Goal: Task Accomplishment & Management: Complete application form

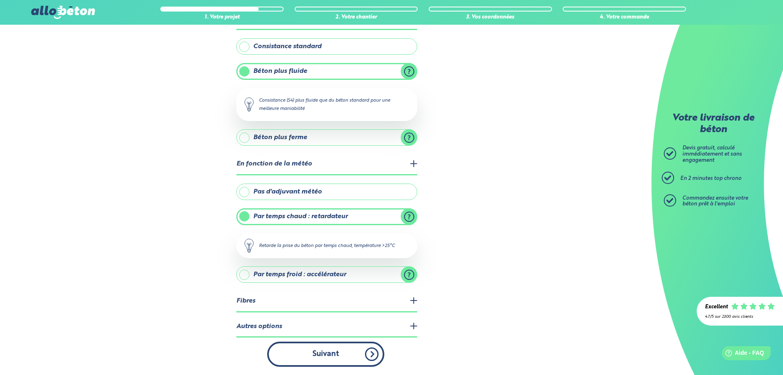
click at [334, 361] on button "Suivant" at bounding box center [325, 353] width 117 height 25
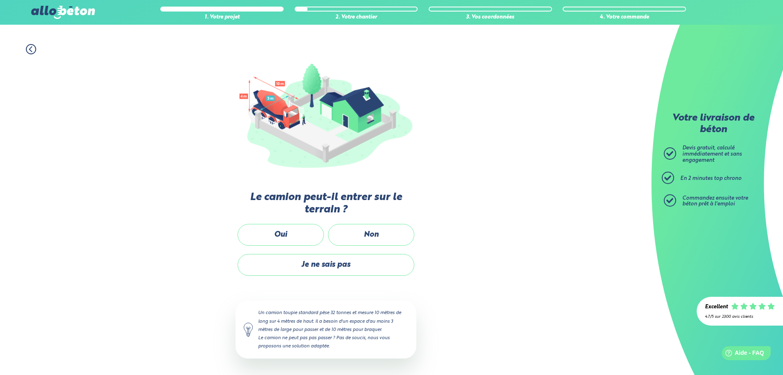
scroll to position [55, 0]
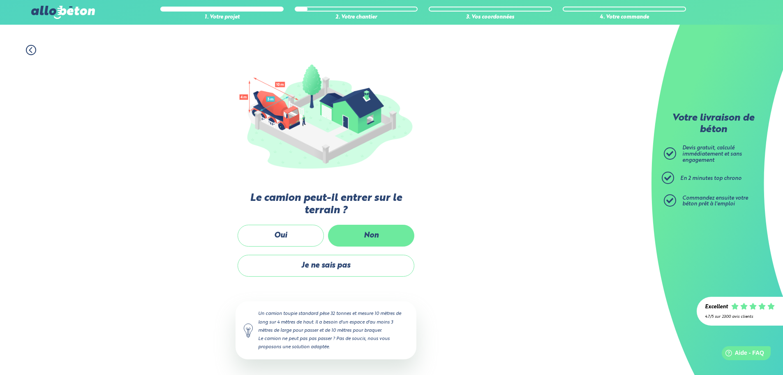
click at [381, 233] on label "Non" at bounding box center [371, 235] width 86 height 22
click at [0, 0] on input "Non" at bounding box center [0, 0] width 0 height 0
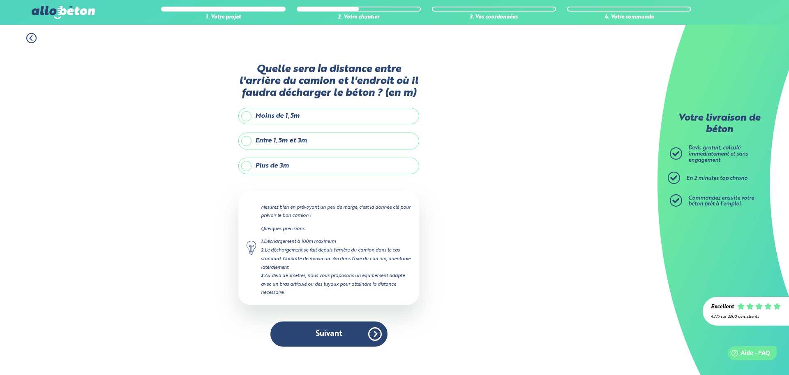
click at [320, 166] on label "Plus de 3m" at bounding box center [328, 165] width 181 height 16
click at [0, 0] on input "Plus de 3m" at bounding box center [0, 0] width 0 height 0
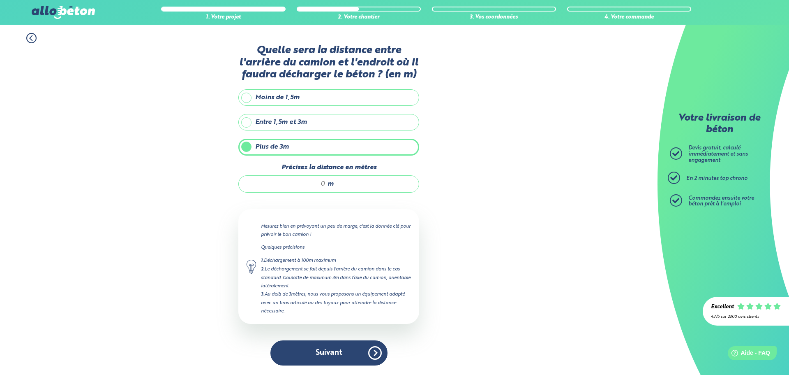
click at [315, 184] on input "Précisez la distance en mètres" at bounding box center [286, 184] width 79 height 8
drag, startPoint x: 315, startPoint y: 184, endPoint x: 328, endPoint y: 181, distance: 13.0
click at [328, 181] on div "m" at bounding box center [328, 183] width 181 height 17
drag, startPoint x: 323, startPoint y: 181, endPoint x: 317, endPoint y: 182, distance: 6.2
click at [317, 182] on input "Précisez la distance en mètres" at bounding box center [286, 184] width 79 height 8
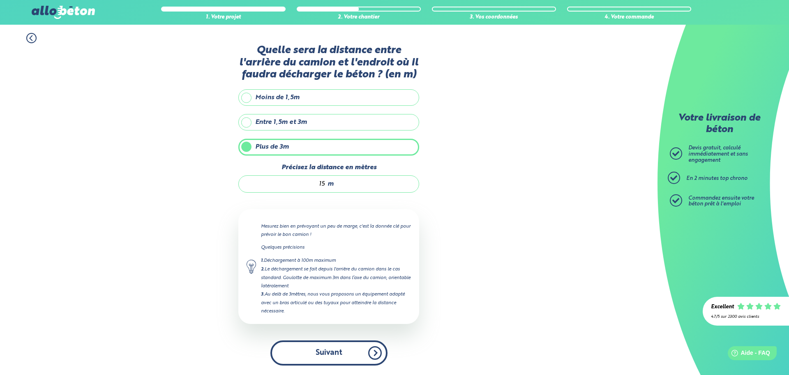
type input "15"
click at [331, 348] on button "Suivant" at bounding box center [328, 352] width 117 height 25
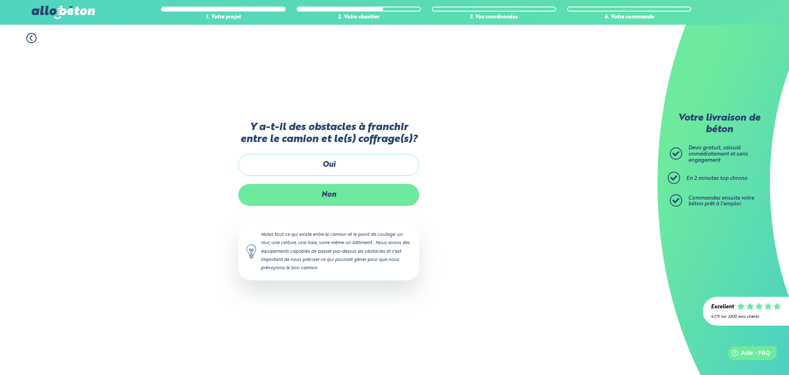
click at [326, 193] on label "Non" at bounding box center [328, 195] width 181 height 22
click at [0, 0] on input "Non" at bounding box center [0, 0] width 0 height 0
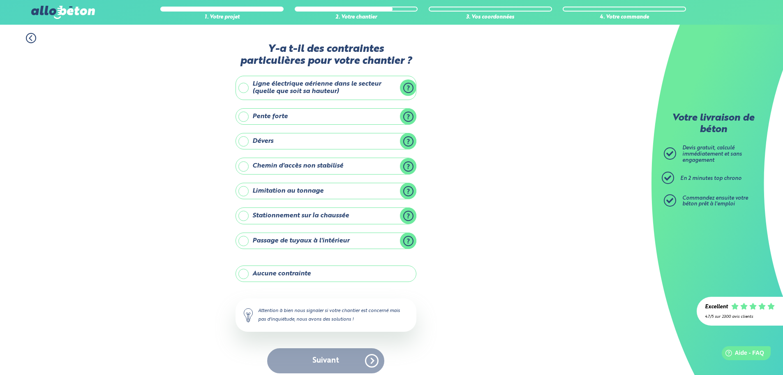
click at [290, 269] on label "Aucune contrainte" at bounding box center [326, 273] width 181 height 16
click at [0, 0] on input "Aucune contrainte" at bounding box center [0, 0] width 0 height 0
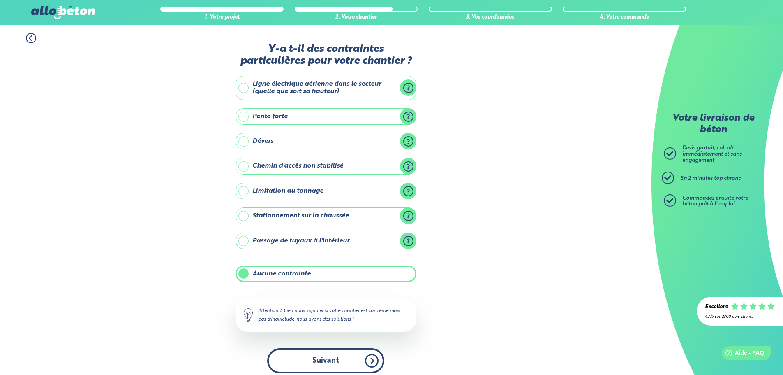
click at [319, 357] on button "Suivant" at bounding box center [325, 360] width 117 height 25
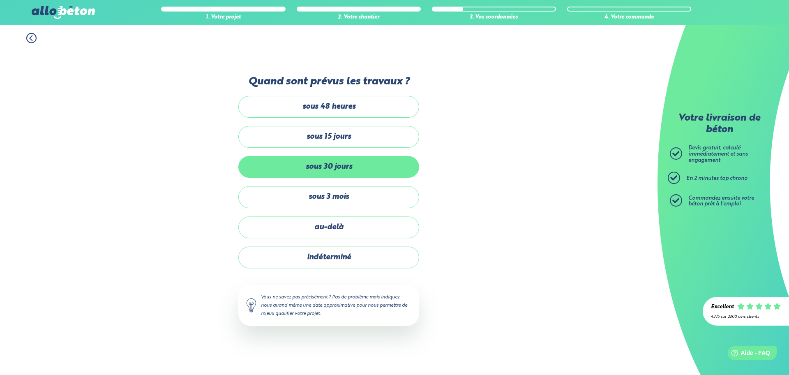
click at [339, 169] on label "sous 30 jours" at bounding box center [328, 167] width 181 height 22
click at [0, 0] on input "sous 30 jours" at bounding box center [0, 0] width 0 height 0
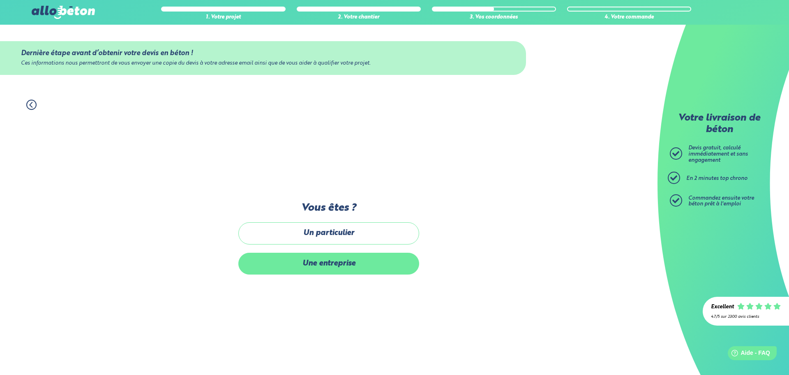
click at [323, 263] on label "Une entreprise" at bounding box center [328, 263] width 181 height 22
click at [0, 0] on input "Une entreprise" at bounding box center [0, 0] width 0 height 0
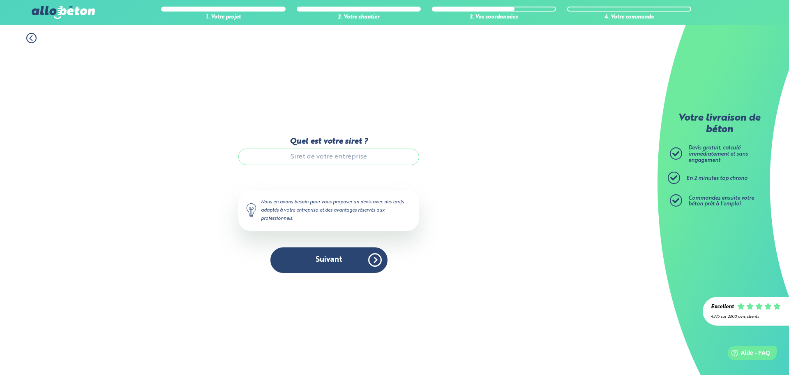
paste input "925 331 233 00013"
type input "925 331 233 00013"
click at [338, 258] on button "Suivant" at bounding box center [328, 259] width 117 height 25
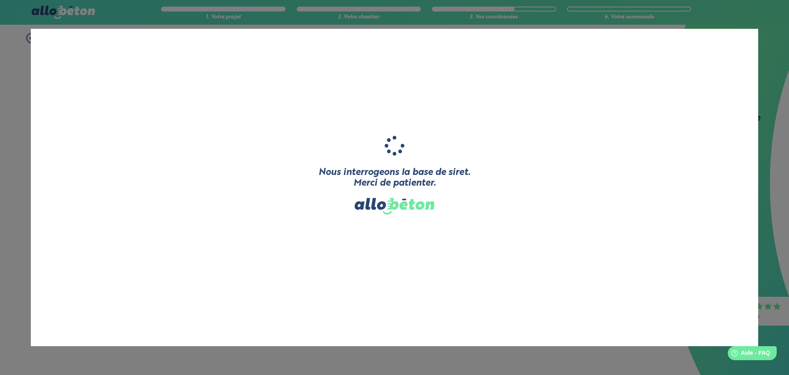
type input "GUESNON TOITURE RENOVATION"
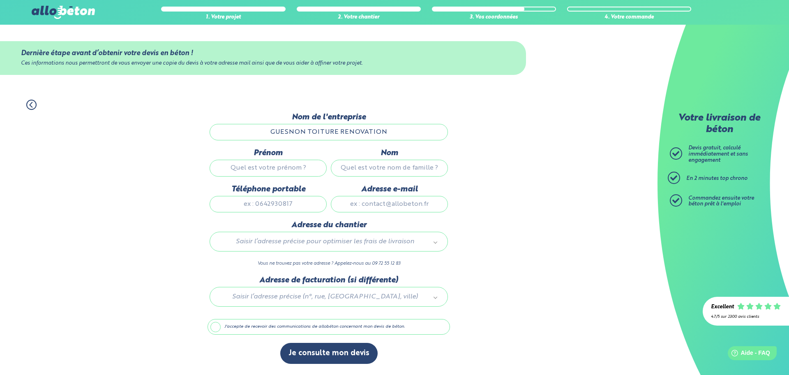
click at [246, 168] on input "Prénom" at bounding box center [268, 168] width 117 height 16
type input "valery"
click at [399, 174] on input "Nom" at bounding box center [389, 168] width 117 height 16
type input "guesnon"
click at [254, 202] on input "Téléphone portable" at bounding box center [268, 204] width 117 height 16
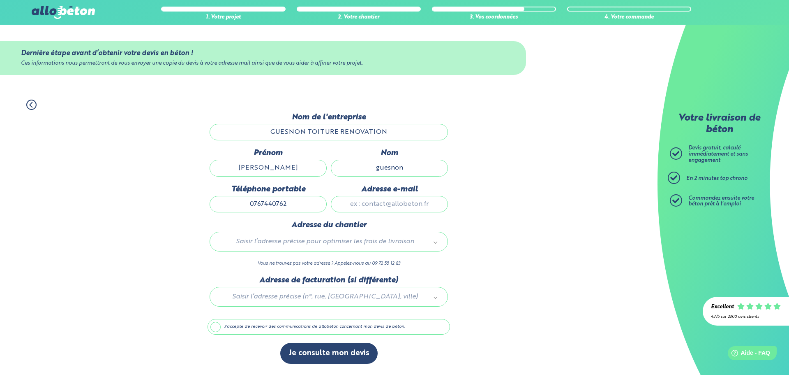
type input "0767440762"
paste input "ger.94480@gmail.com"
type input "ger.94480@gmail.com"
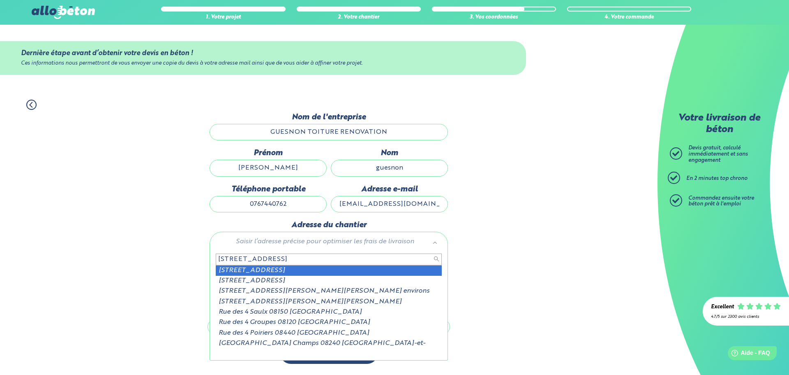
type input "11 rue des 4 haren"
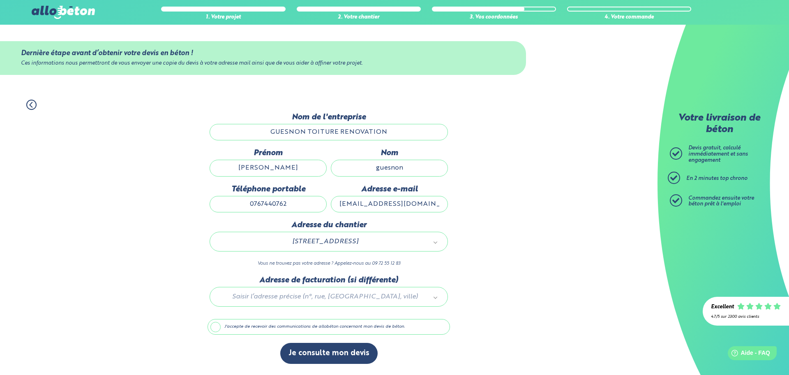
click at [369, 298] on div at bounding box center [329, 294] width 243 height 39
paste input "8 ALLEE DE L ORANGERIE, 94480 ABLON-SUR-SEINE"
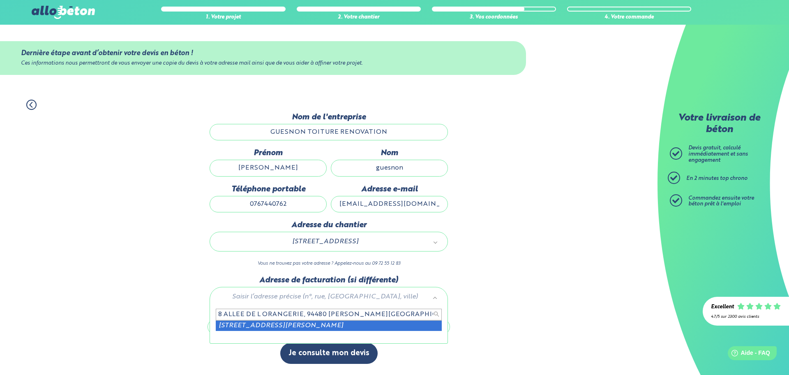
type input "8 ALLEE DE L ORANGERIE, 94480 ABLON-SUR-SEINE"
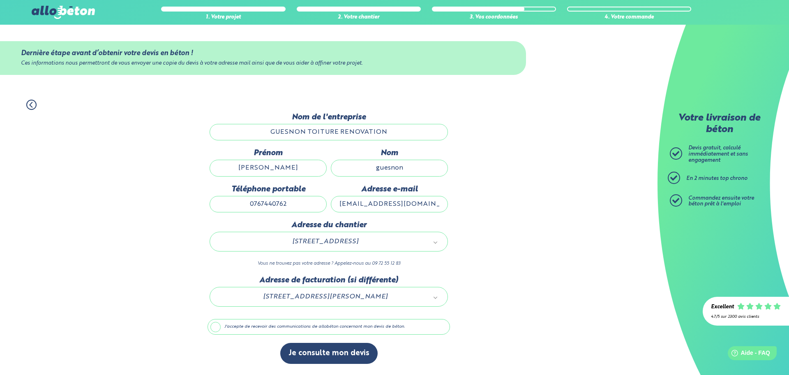
click at [243, 328] on label "J'accepte de recevoir des communications de allobéton concernant mon devis de b…" at bounding box center [329, 327] width 243 height 16
click at [0, 0] on input "J'accepte de recevoir des communications de allobéton concernant mon devis de b…" at bounding box center [0, 0] width 0 height 0
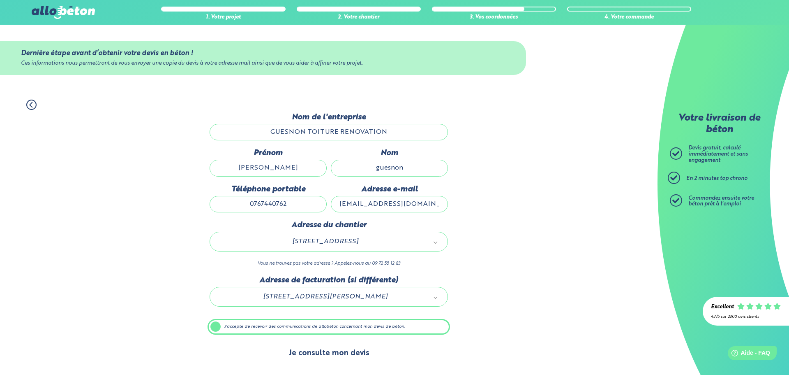
click at [341, 353] on button "Je consulte mon devis" at bounding box center [328, 352] width 97 height 21
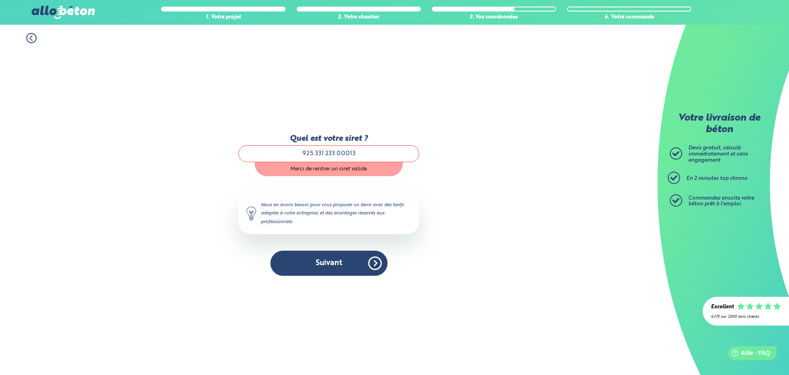
click at [338, 148] on input "925 331 233 00013" at bounding box center [328, 153] width 181 height 16
type input "92533123300013"
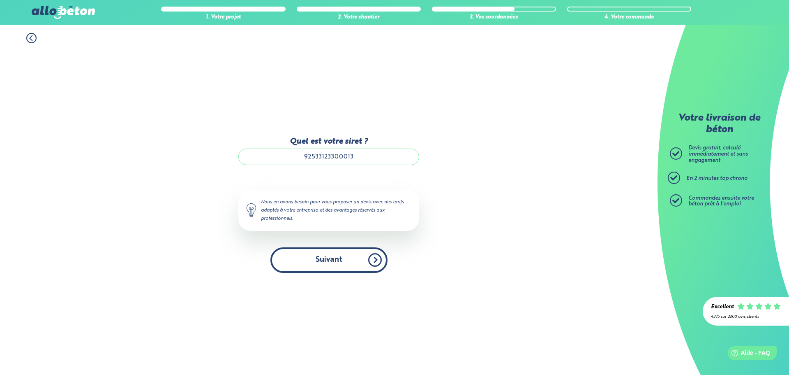
click at [331, 259] on button "Suivant" at bounding box center [328, 259] width 117 height 25
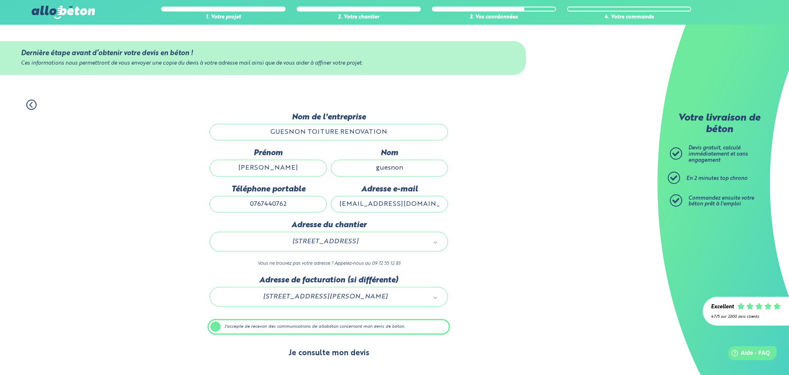
click at [329, 354] on button "Je consulte mon devis" at bounding box center [328, 352] width 97 height 21
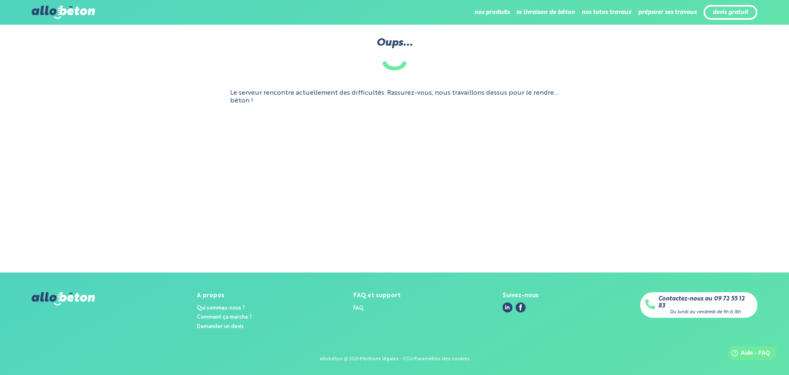
click at [71, 11] on img at bounding box center [63, 12] width 63 height 13
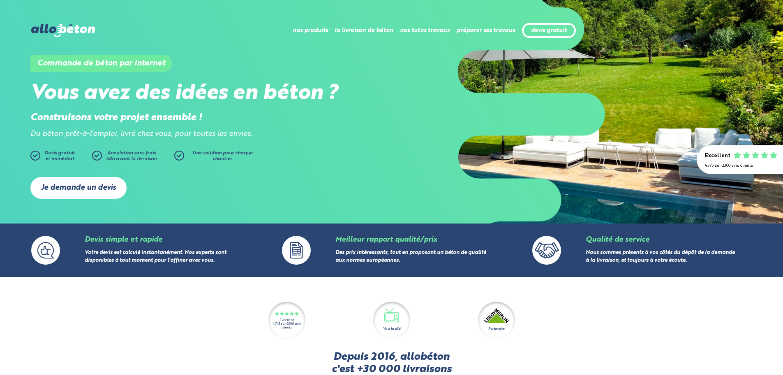
click at [98, 189] on link "Je demande un devis" at bounding box center [78, 188] width 96 height 22
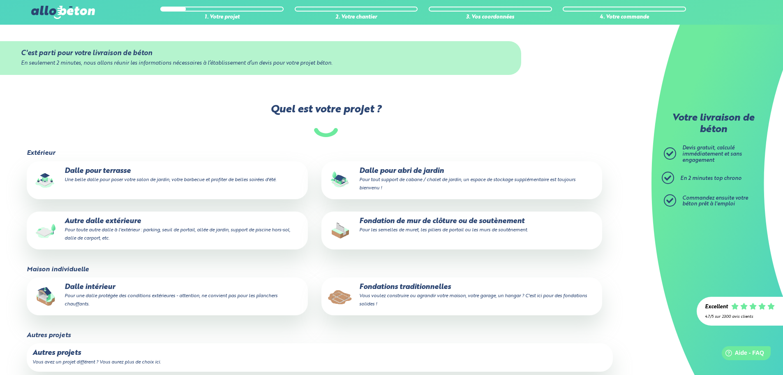
click at [370, 283] on p "Fondations traditionnelles Vous voulez construire ou agrandir votre maison, vot…" at bounding box center [461, 295] width 269 height 25
click at [0, 0] on input "Fondations traditionnelles Vous voulez construire ou agrandir votre maison, vot…" at bounding box center [0, 0] width 0 height 0
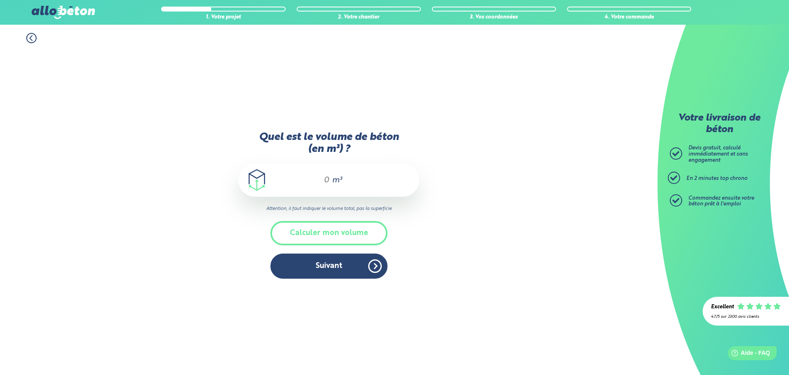
click at [326, 178] on input "Quel est le volume de béton (en m³) ?" at bounding box center [323, 180] width 14 height 10
type input "18"
click at [335, 271] on button "Suivant" at bounding box center [328, 265] width 117 height 25
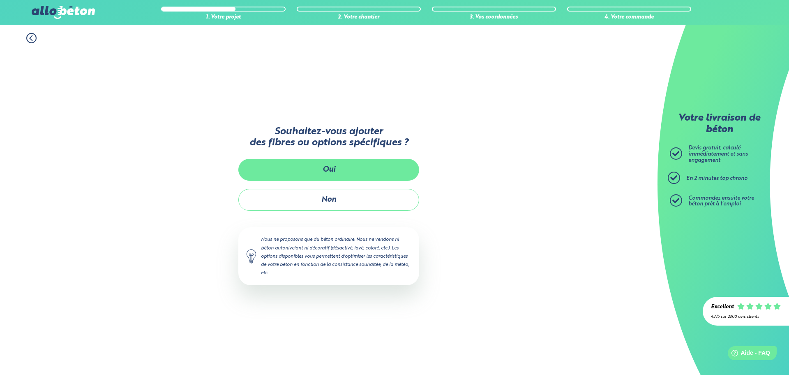
click at [344, 171] on button "Oui" at bounding box center [328, 170] width 181 height 22
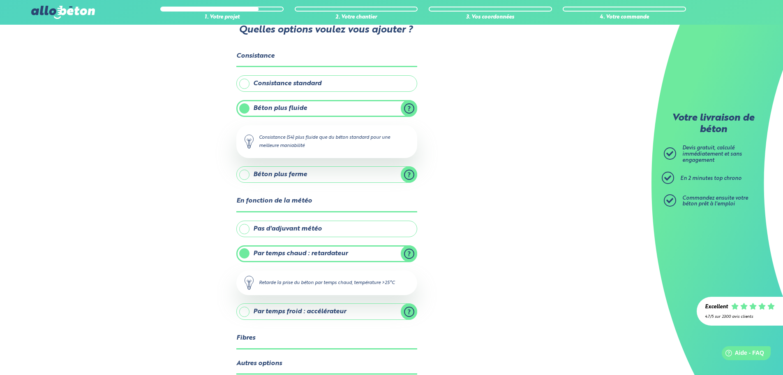
scroll to position [65, 0]
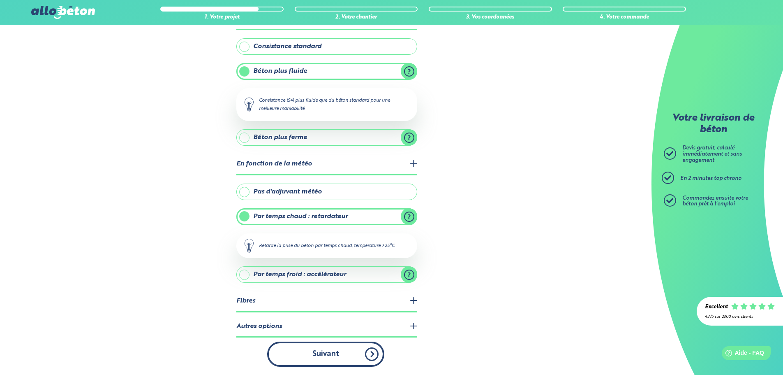
click at [342, 356] on button "Suivant" at bounding box center [325, 353] width 117 height 25
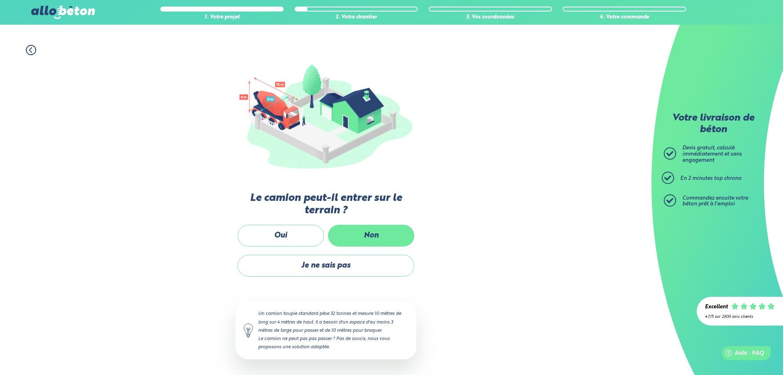
click at [374, 242] on label "Non" at bounding box center [371, 235] width 86 height 22
click at [0, 0] on input "Non" at bounding box center [0, 0] width 0 height 0
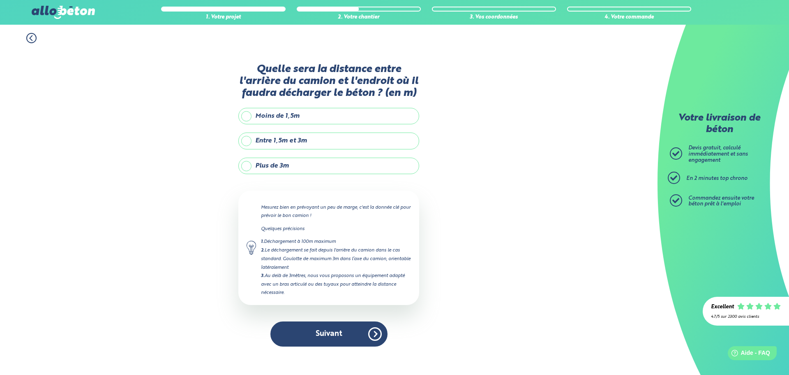
click at [283, 173] on label "Plus de 3m" at bounding box center [328, 165] width 181 height 16
click at [0, 0] on input "Plus de 3m" at bounding box center [0, 0] width 0 height 0
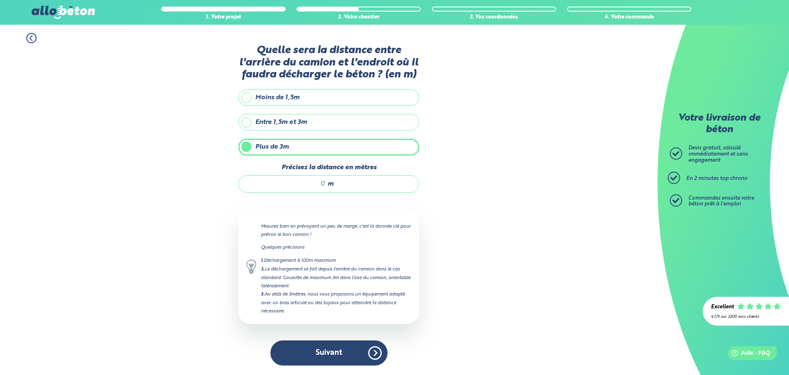
click at [312, 186] on input "Précisez la distance en mètres" at bounding box center [286, 184] width 79 height 8
drag, startPoint x: 312, startPoint y: 186, endPoint x: 326, endPoint y: 184, distance: 14.1
click at [326, 184] on div "m" at bounding box center [328, 183] width 181 height 17
type input "12"
click at [336, 358] on button "Suivant" at bounding box center [328, 352] width 117 height 25
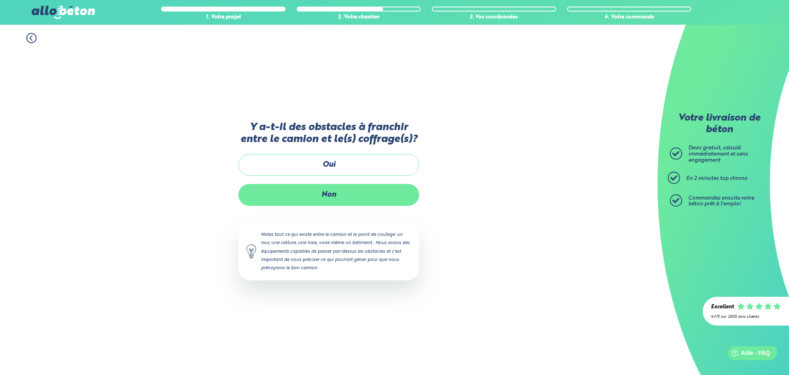
click at [343, 194] on label "Non" at bounding box center [328, 195] width 181 height 22
click at [0, 0] on input "Non" at bounding box center [0, 0] width 0 height 0
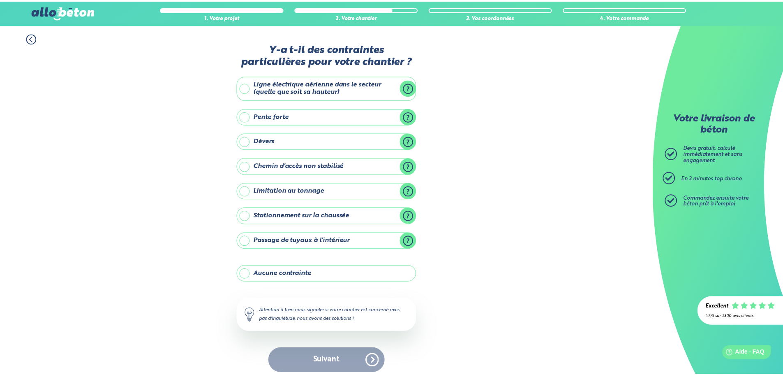
scroll to position [7, 0]
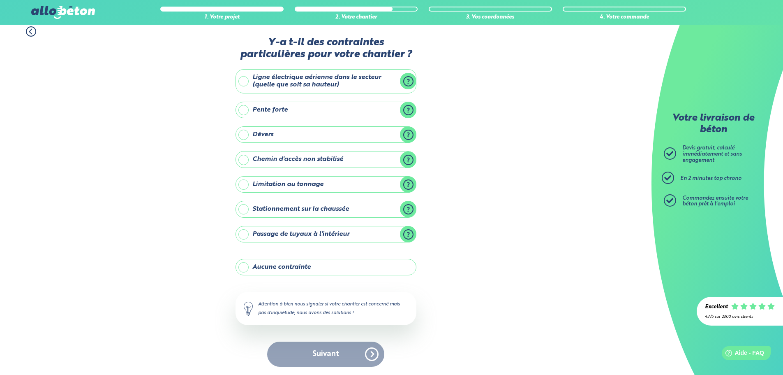
click at [303, 261] on label "Aucune contrainte" at bounding box center [326, 267] width 181 height 16
click at [0, 0] on input "Aucune contrainte" at bounding box center [0, 0] width 0 height 0
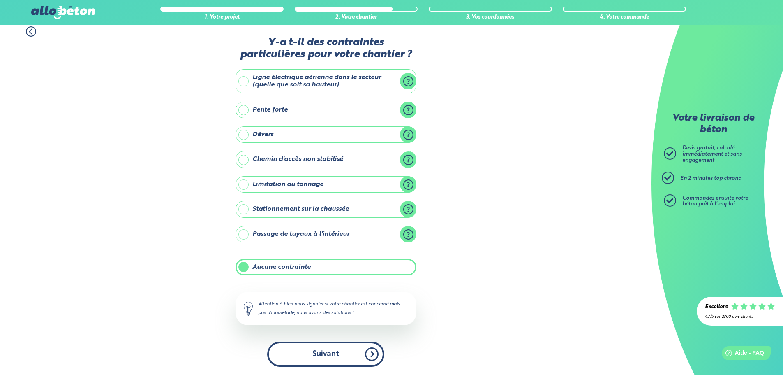
click at [340, 363] on button "Suivant" at bounding box center [325, 353] width 117 height 25
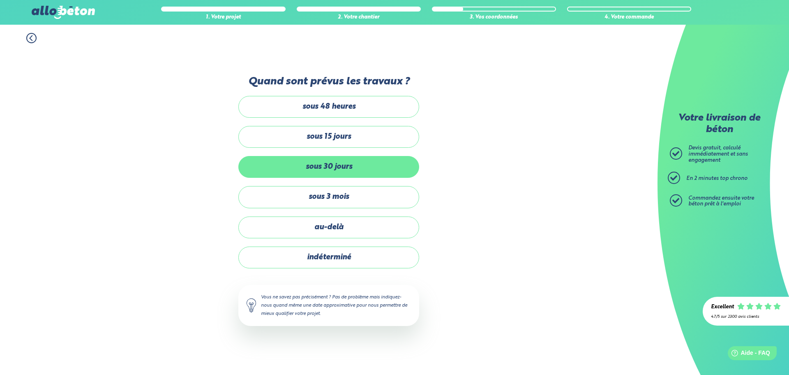
click at [338, 169] on label "sous 30 jours" at bounding box center [328, 167] width 181 height 22
click at [0, 0] on input "sous 30 jours" at bounding box center [0, 0] width 0 height 0
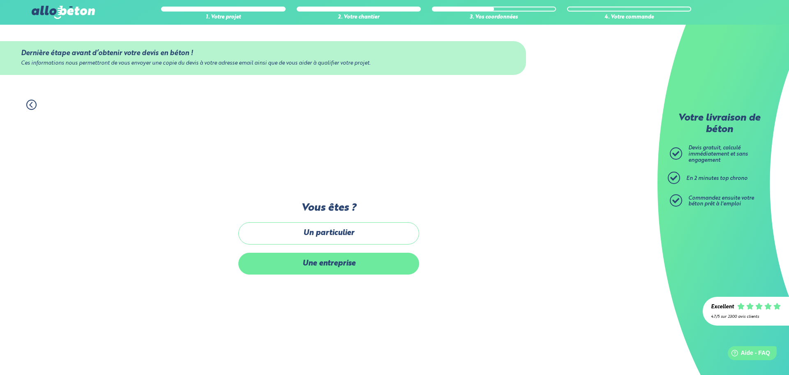
click at [332, 264] on label "Une entreprise" at bounding box center [328, 263] width 181 height 22
click at [0, 0] on input "Une entreprise" at bounding box center [0, 0] width 0 height 0
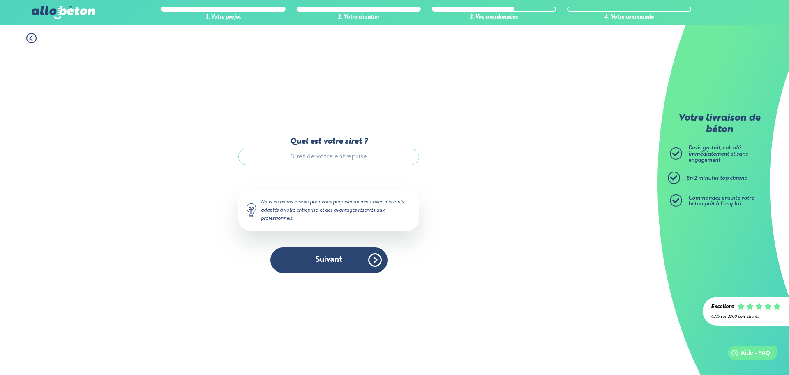
paste input "8 ALLEE DE L ORANGERIE, 94480 ABLON-SUR-SEINE"
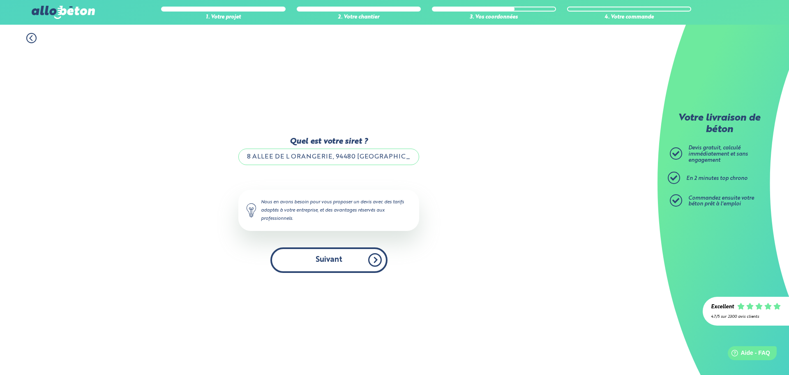
scroll to position [0, 7]
click at [293, 153] on input "8 ALLEE DE L ORANGERIE, 94480 ABLON-SUR-SEINE" at bounding box center [328, 156] width 181 height 16
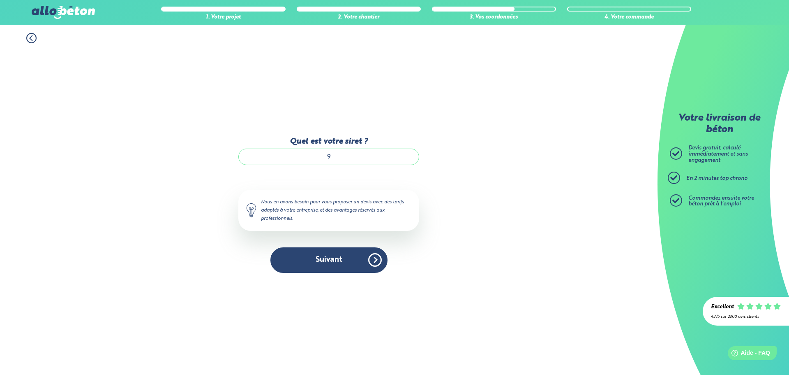
scroll to position [0, 0]
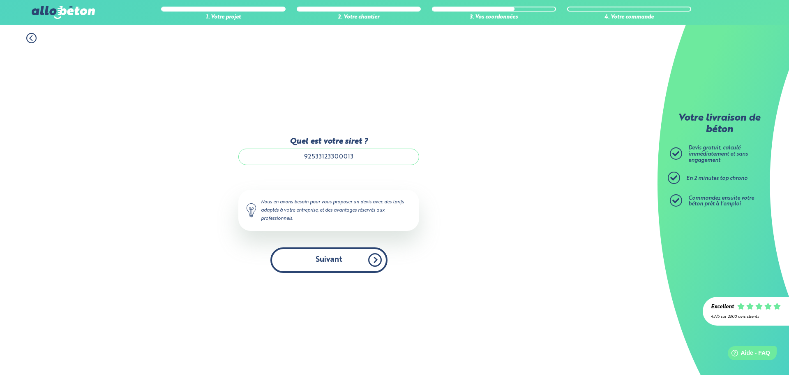
type input "92533123300013"
click at [328, 257] on button "Suivant" at bounding box center [328, 259] width 117 height 25
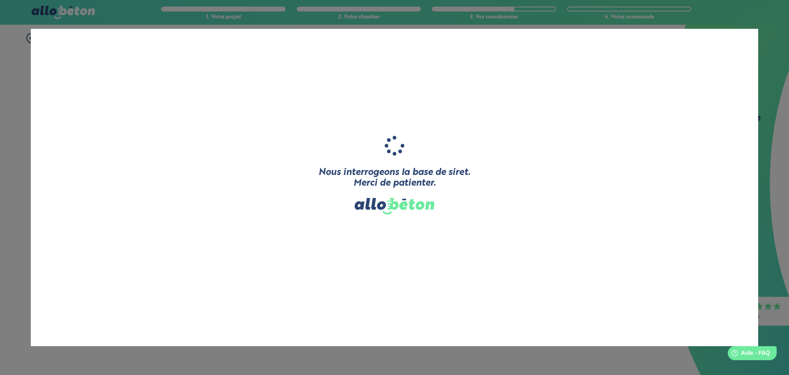
type input "GUESNON TOITURE RENOVATION"
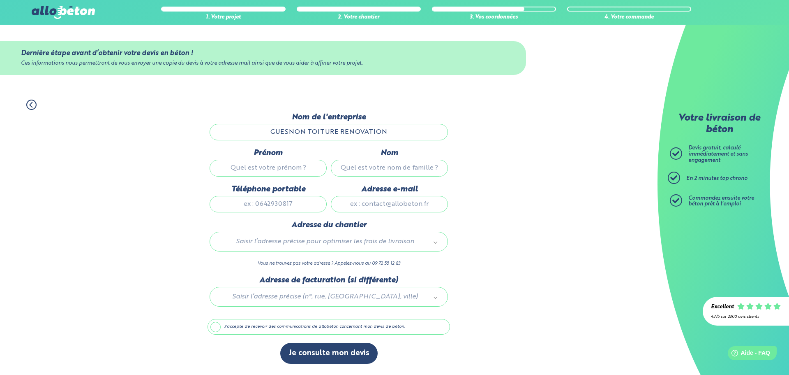
click at [284, 164] on input "Prénom" at bounding box center [268, 168] width 117 height 16
type input "valery"
click at [344, 165] on input "Nom" at bounding box center [389, 168] width 117 height 16
type input "g"
type input "guesnon"
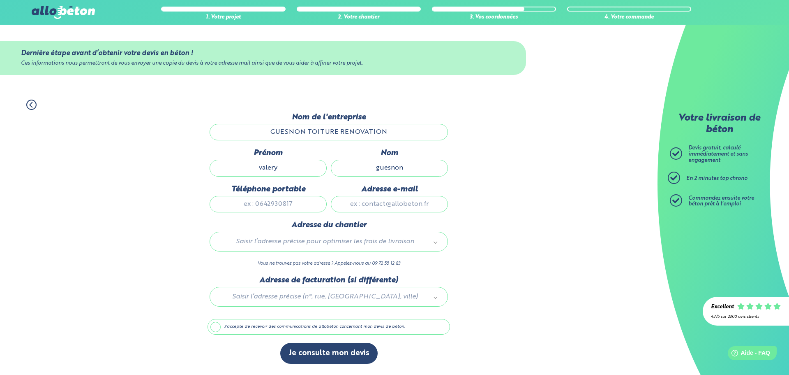
drag, startPoint x: 398, startPoint y: 206, endPoint x: 266, endPoint y: 210, distance: 132.4
click at [266, 210] on input "Téléphone portable" at bounding box center [268, 204] width 117 height 16
type input "0767440762"
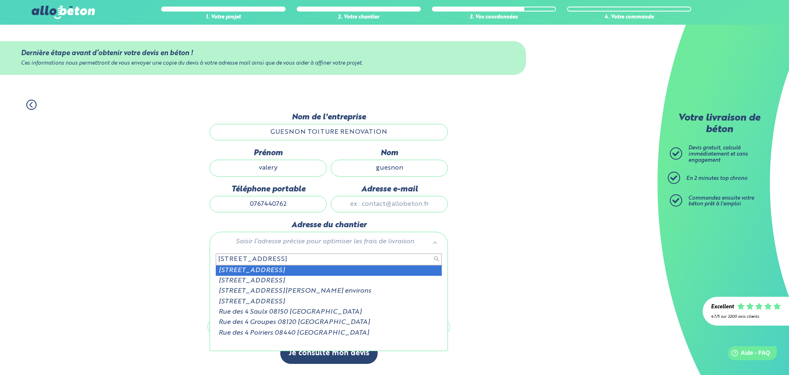
type input "11 rue des 4 hareng"
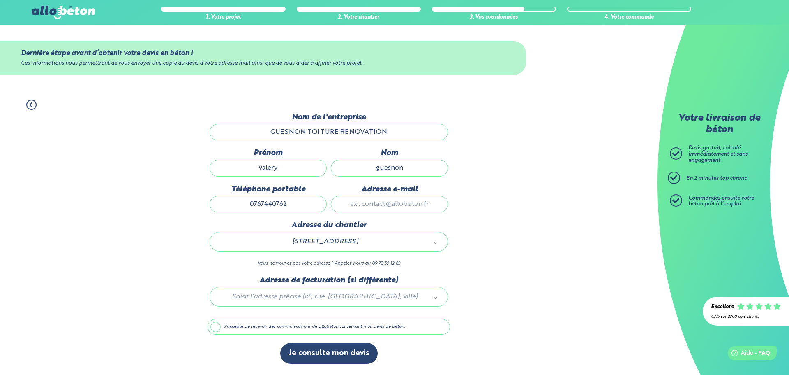
drag, startPoint x: 291, startPoint y: 297, endPoint x: 259, endPoint y: 304, distance: 32.0
click at [259, 304] on div at bounding box center [329, 294] width 243 height 39
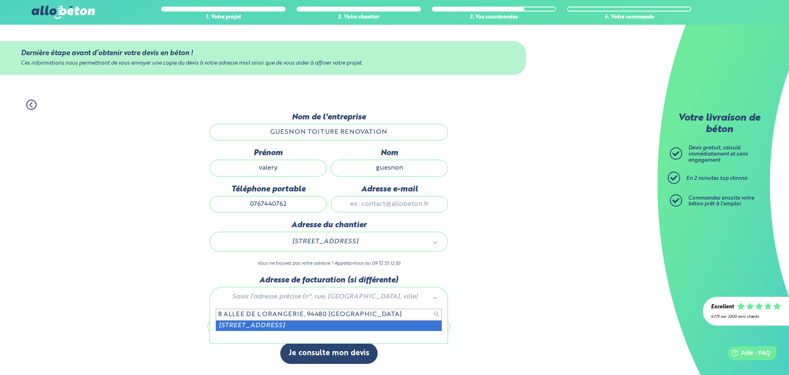
type input "8 ALLEE DE L ORANGERIE, 94480 ABLON-SUR-SEINE"
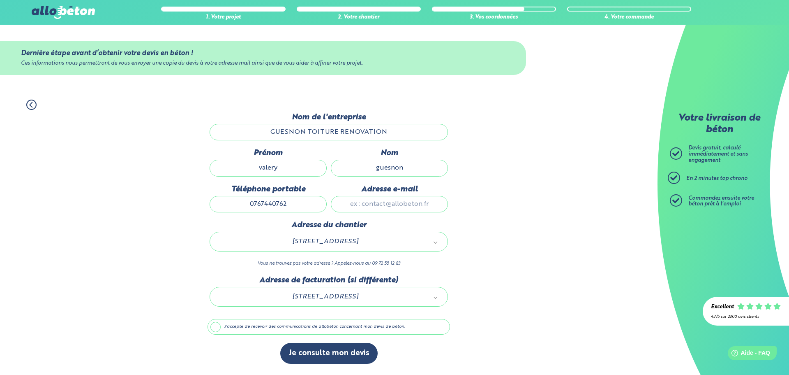
click at [386, 203] on input "Adresse e-mail" at bounding box center [389, 204] width 117 height 16
paste input "ger.94480@gmail.com"
type input "ger.94480@gmail.com"
click at [296, 329] on label "J'accepte de recevoir des communications de allobéton concernant mon devis de b…" at bounding box center [329, 327] width 243 height 16
click at [0, 0] on input "J'accepte de recevoir des communications de allobéton concernant mon devis de b…" at bounding box center [0, 0] width 0 height 0
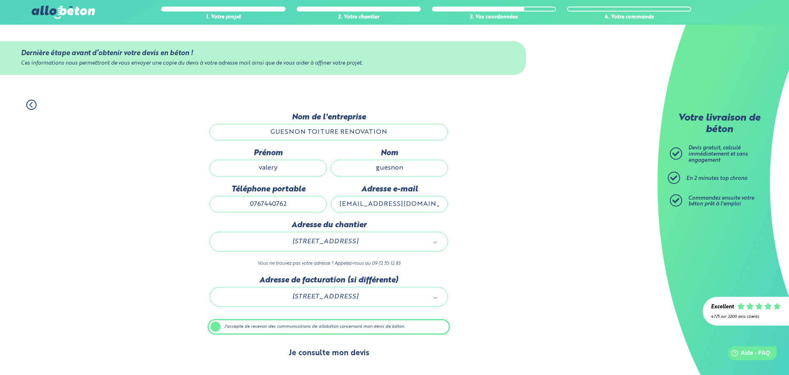
click at [337, 357] on button "Je consulte mon devis" at bounding box center [328, 352] width 97 height 21
